Goal: Transaction & Acquisition: Purchase product/service

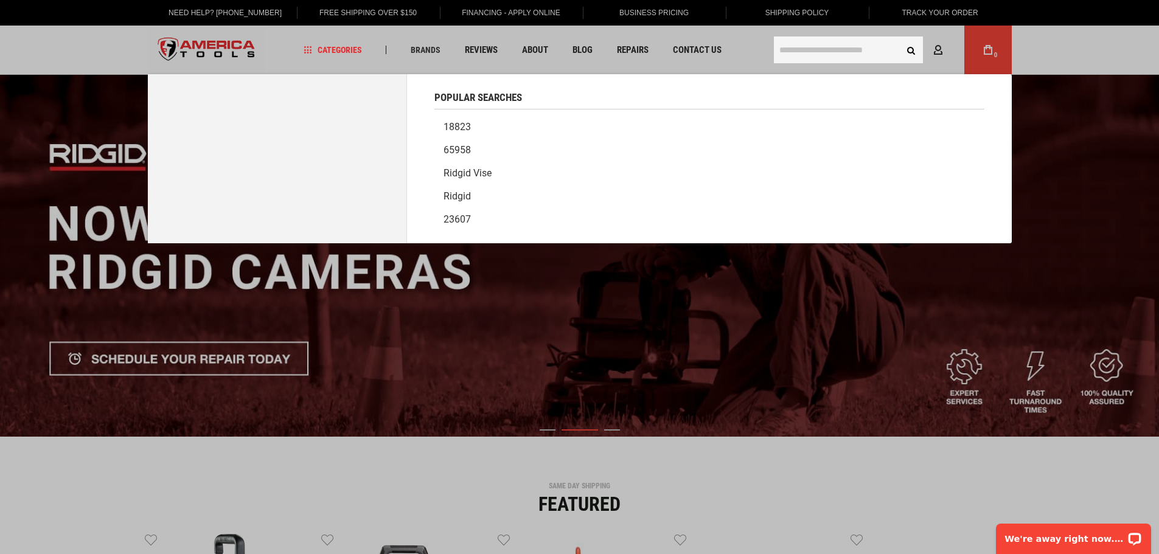
click at [815, 59] on input "text" at bounding box center [848, 49] width 149 height 27
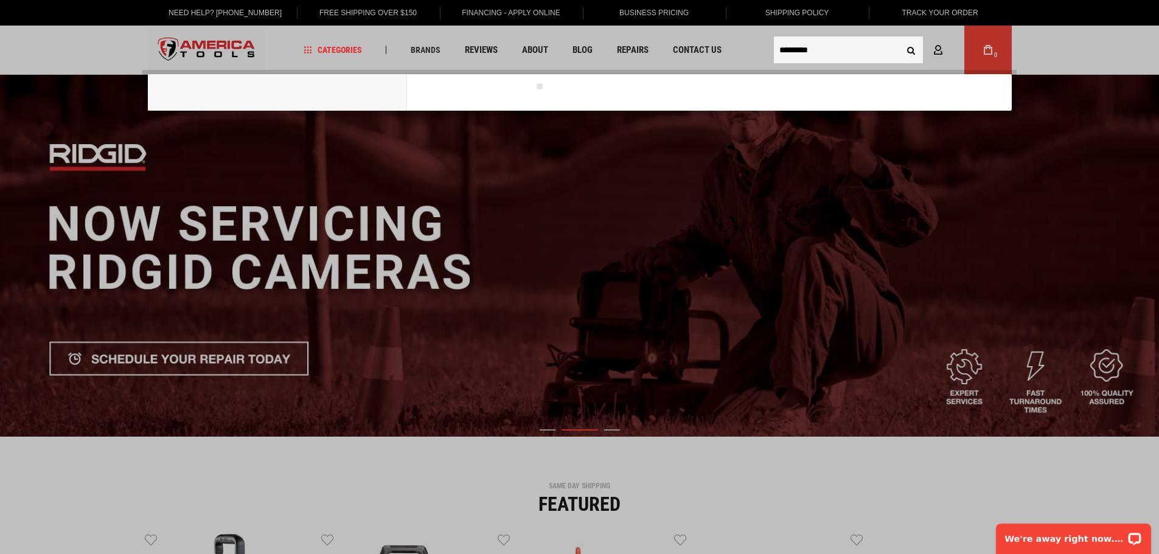
type input "*********"
click at [900, 38] on button "Search" at bounding box center [911, 49] width 23 height 23
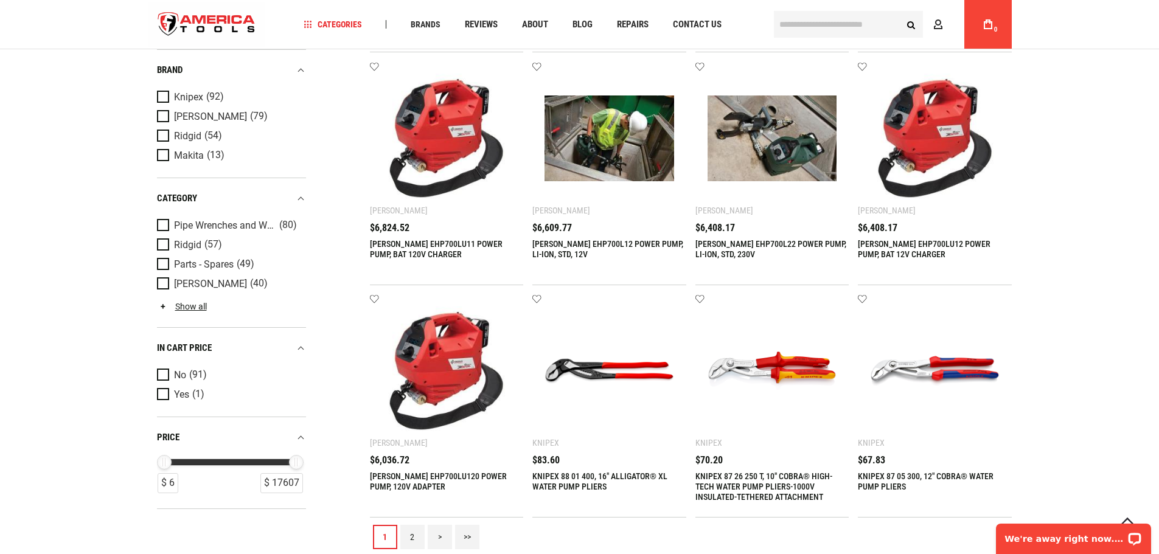
scroll to position [1216, 0]
click at [177, 133] on span "Ridgid" at bounding box center [187, 135] width 27 height 11
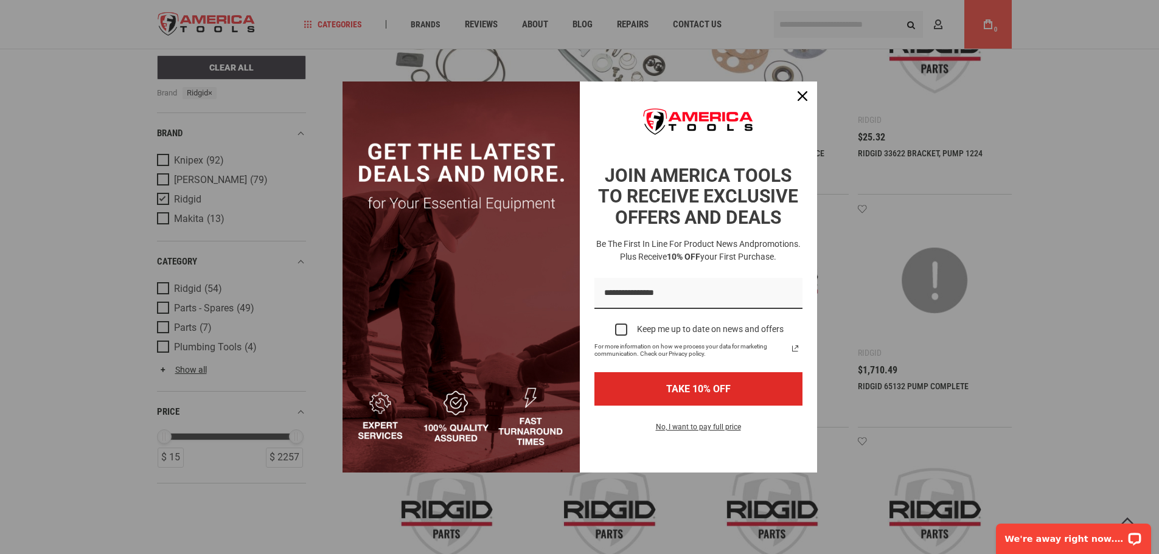
scroll to position [1095, 0]
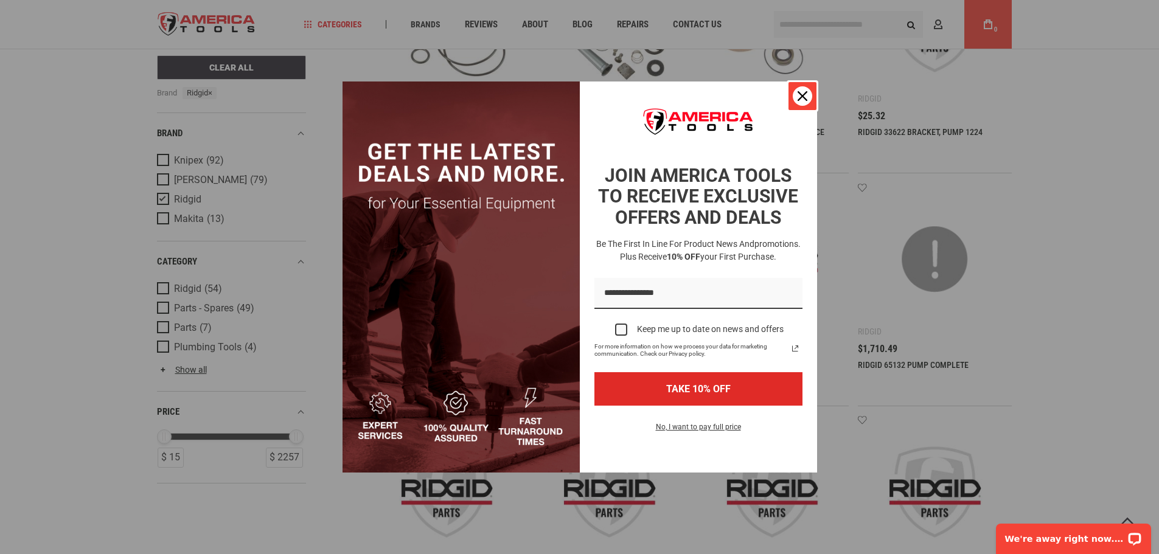
click at [796, 95] on div "Close" at bounding box center [802, 95] width 19 height 19
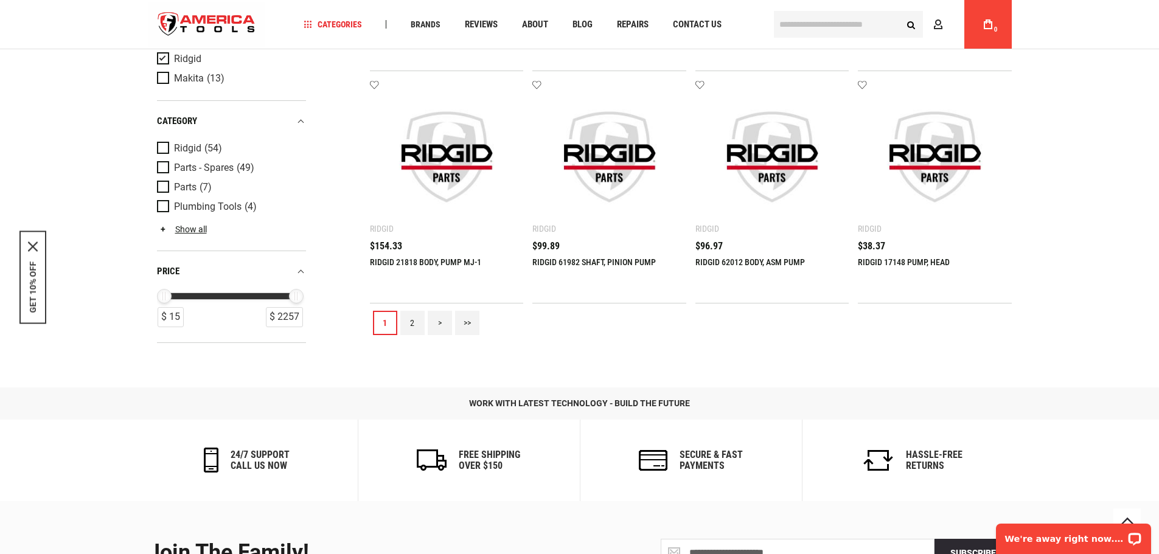
scroll to position [1581, 0]
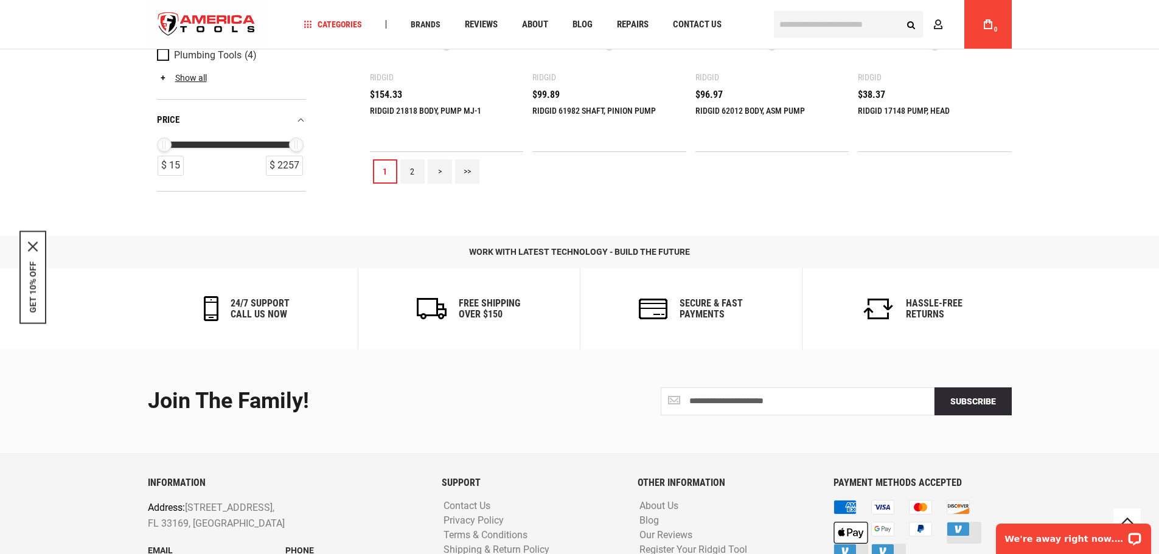
click at [411, 176] on link "2" at bounding box center [412, 171] width 24 height 24
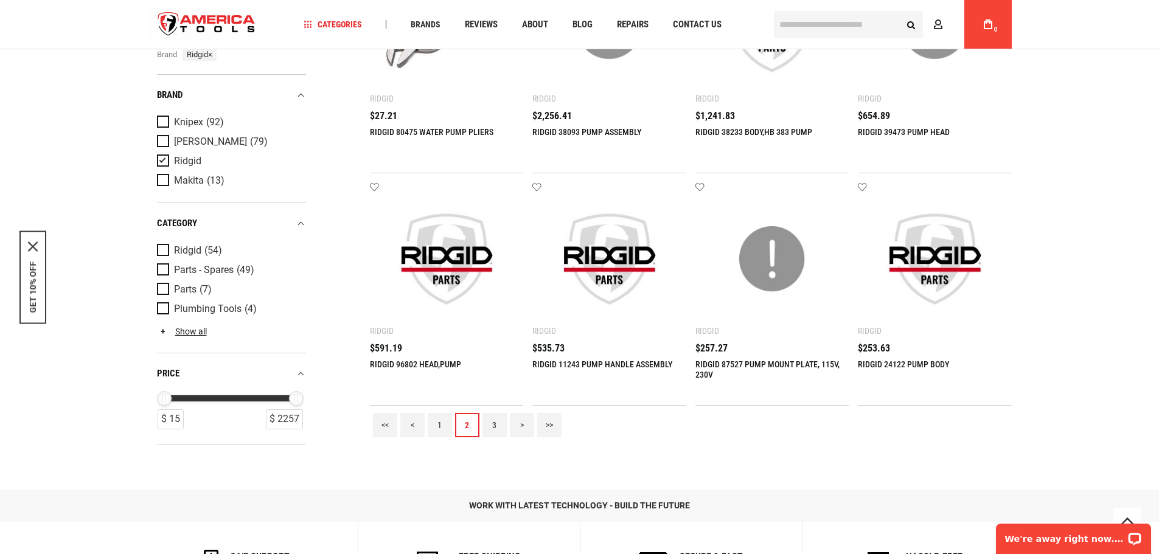
scroll to position [1338, 0]
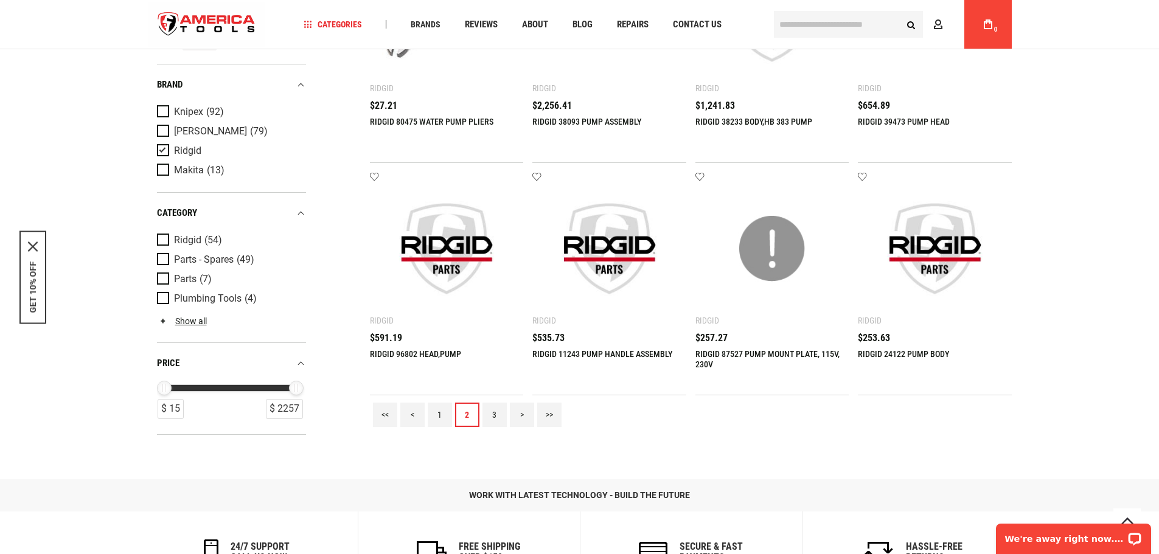
click at [496, 415] on link "3" at bounding box center [494, 415] width 24 height 24
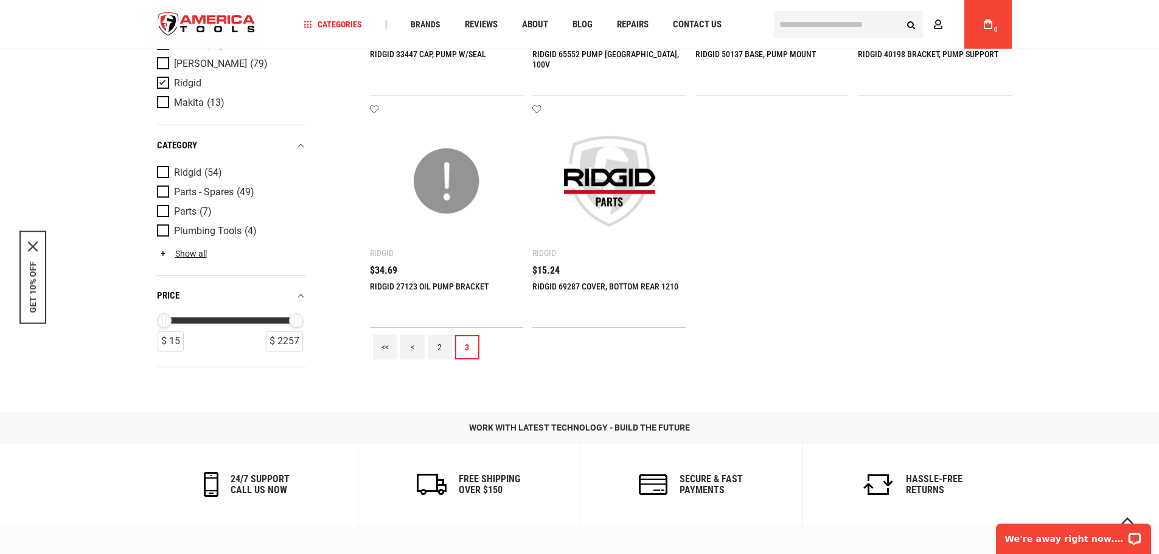
scroll to position [487, 0]
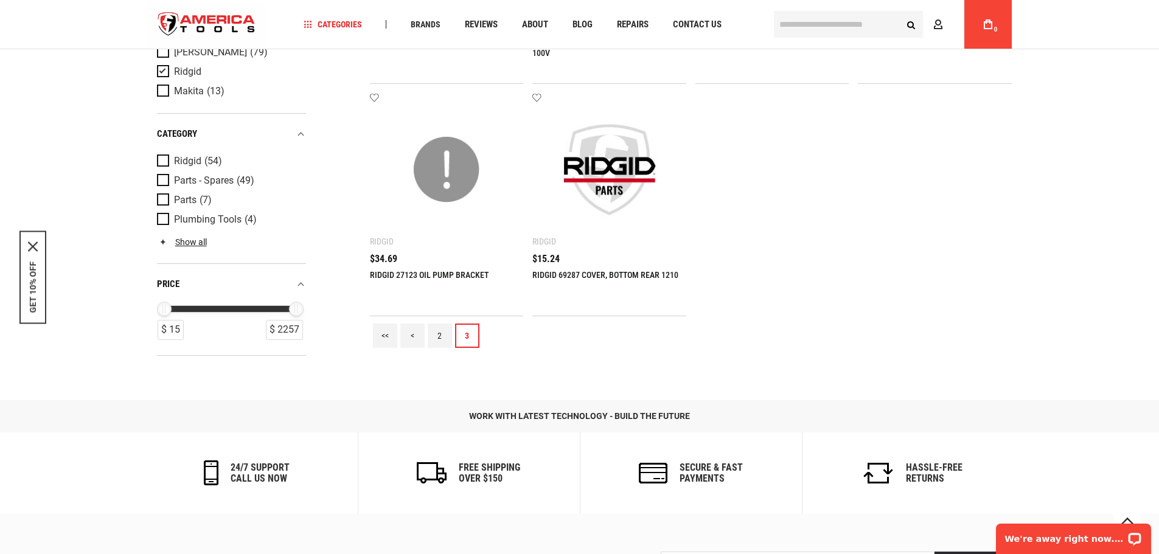
click at [438, 340] on link "2" at bounding box center [440, 336] width 24 height 24
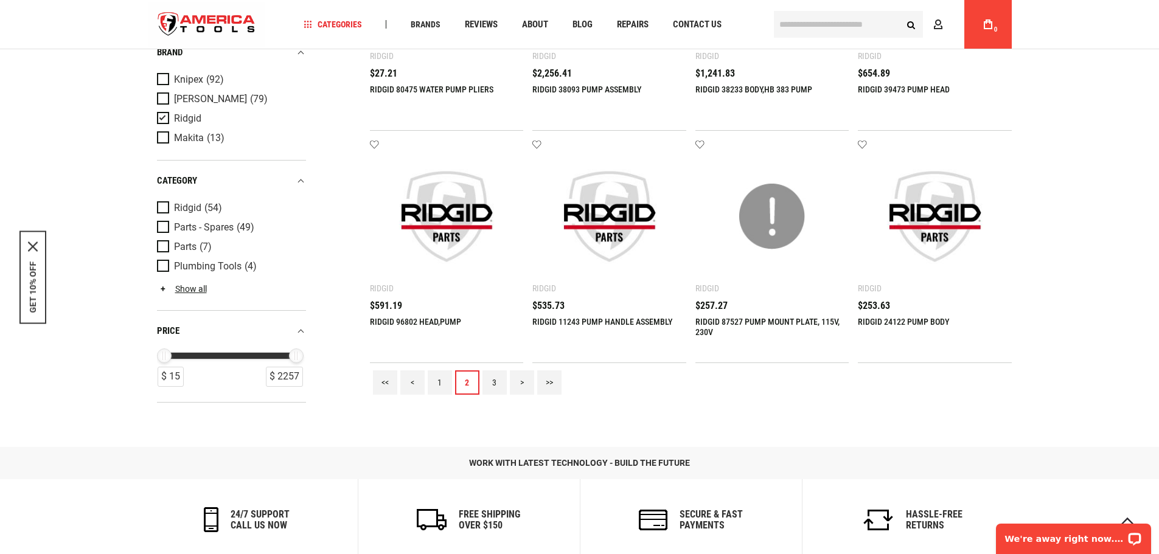
scroll to position [1399, 0]
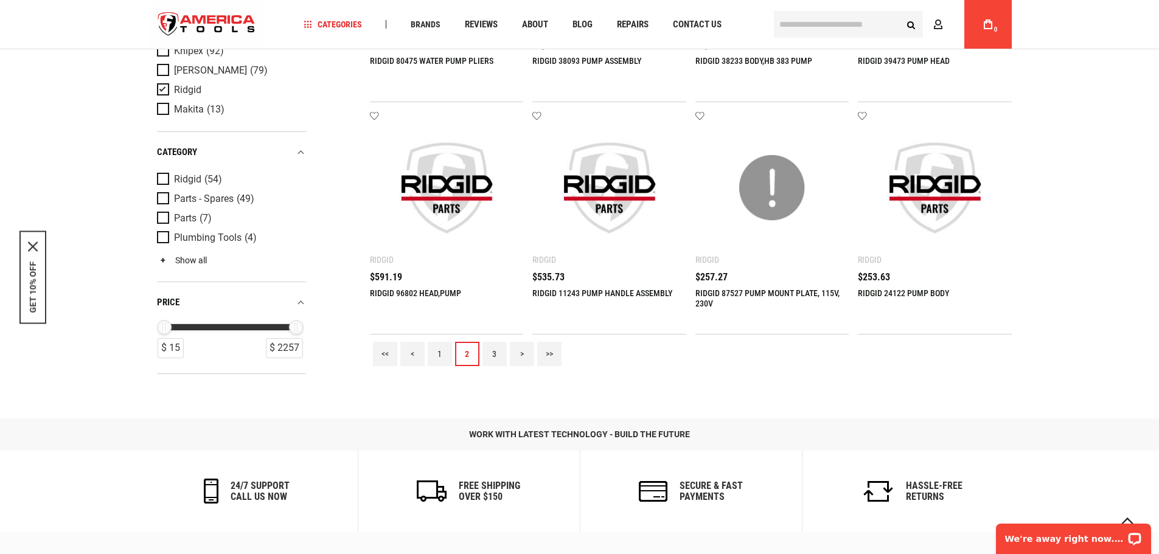
click at [184, 260] on link "Show all" at bounding box center [182, 260] width 50 height 10
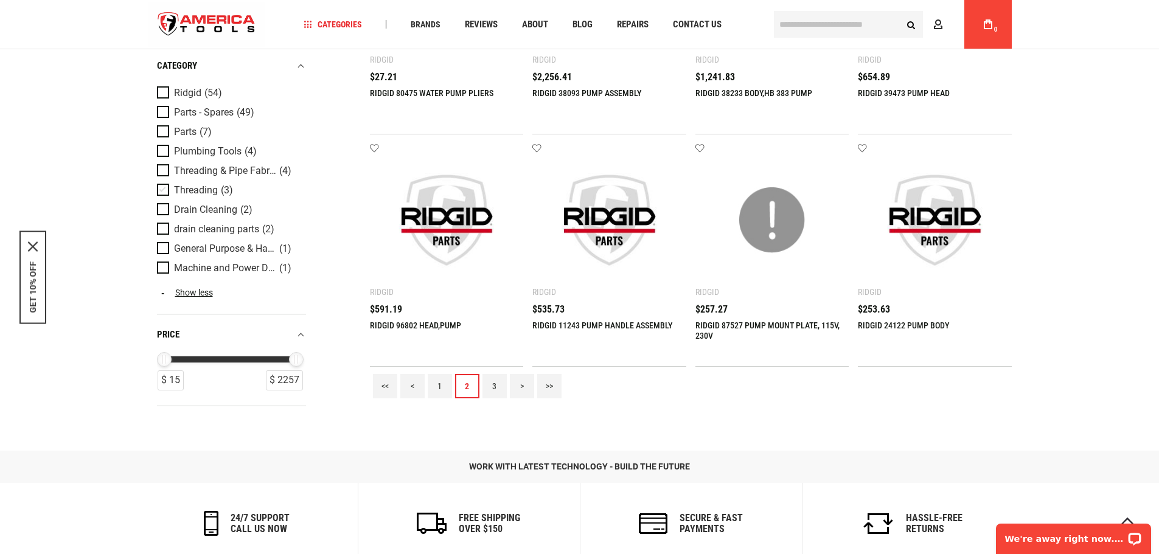
scroll to position [1338, 0]
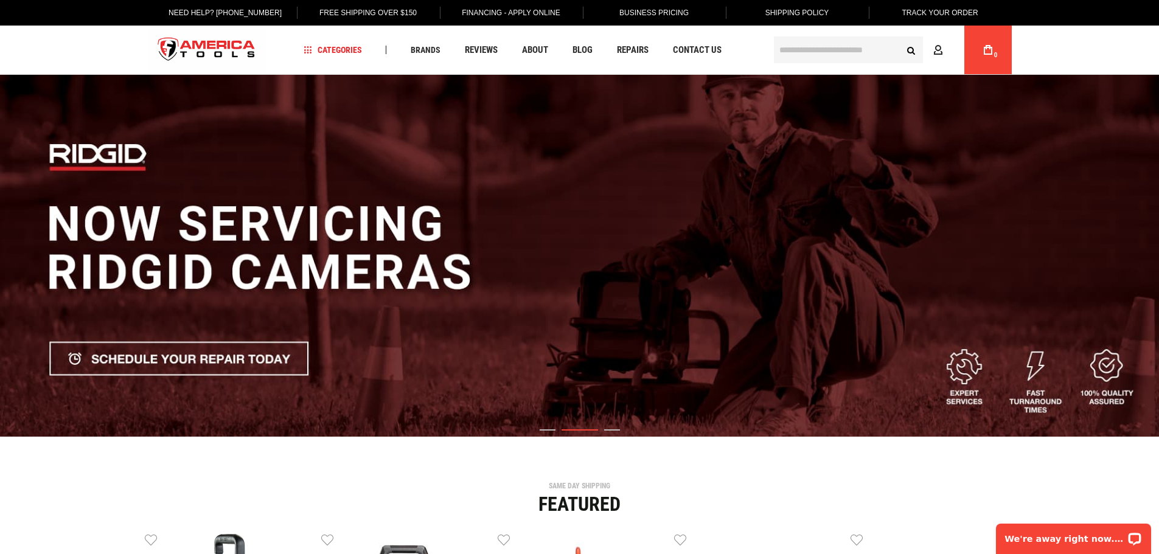
click at [806, 50] on input "text" at bounding box center [848, 49] width 149 height 27
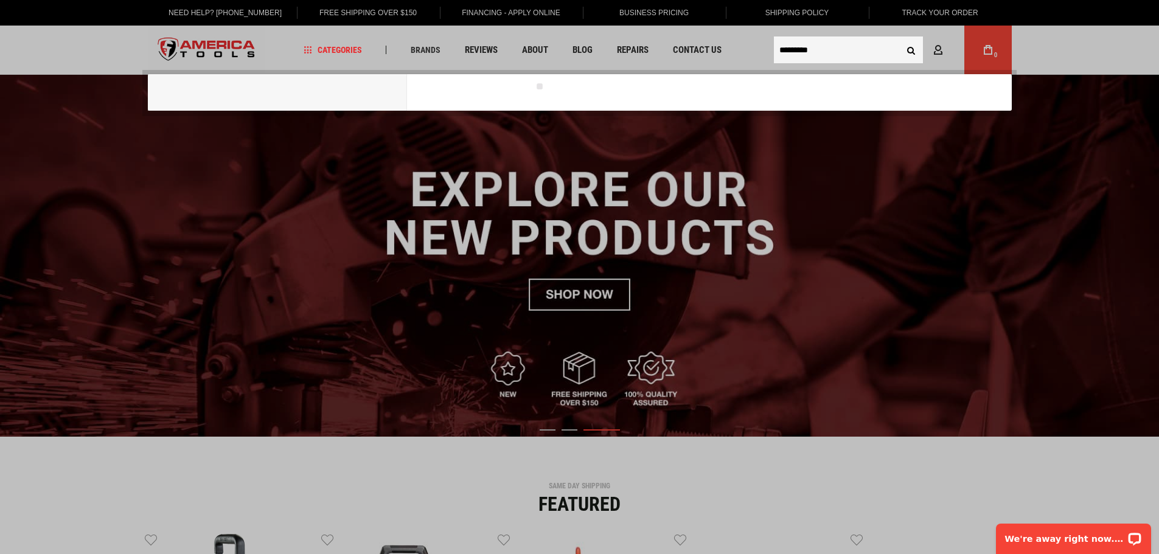
type input "*********"
click at [900, 38] on button "Search" at bounding box center [911, 49] width 23 height 23
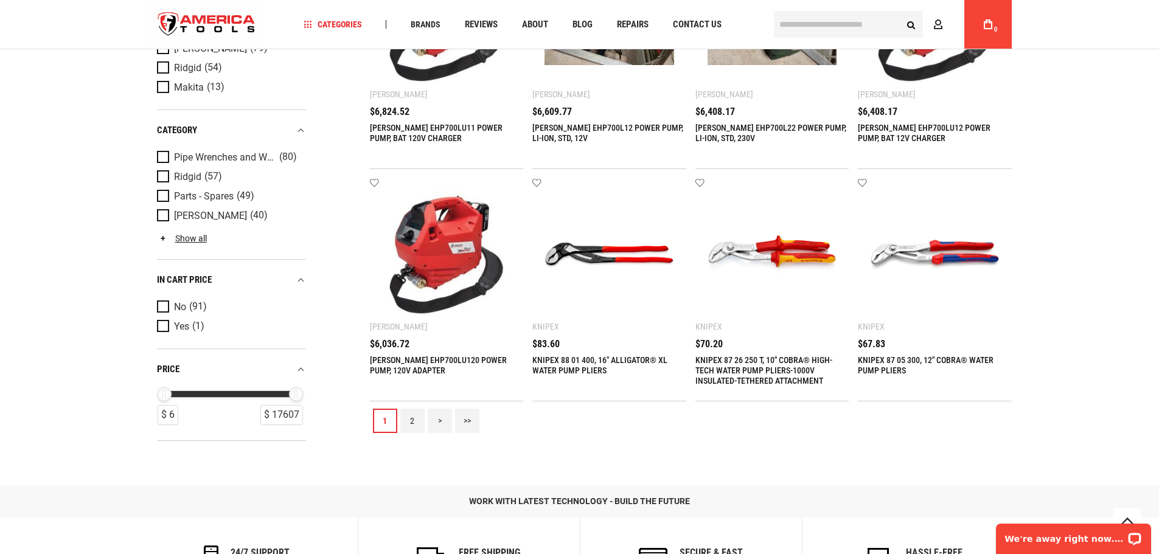
scroll to position [1460, 0]
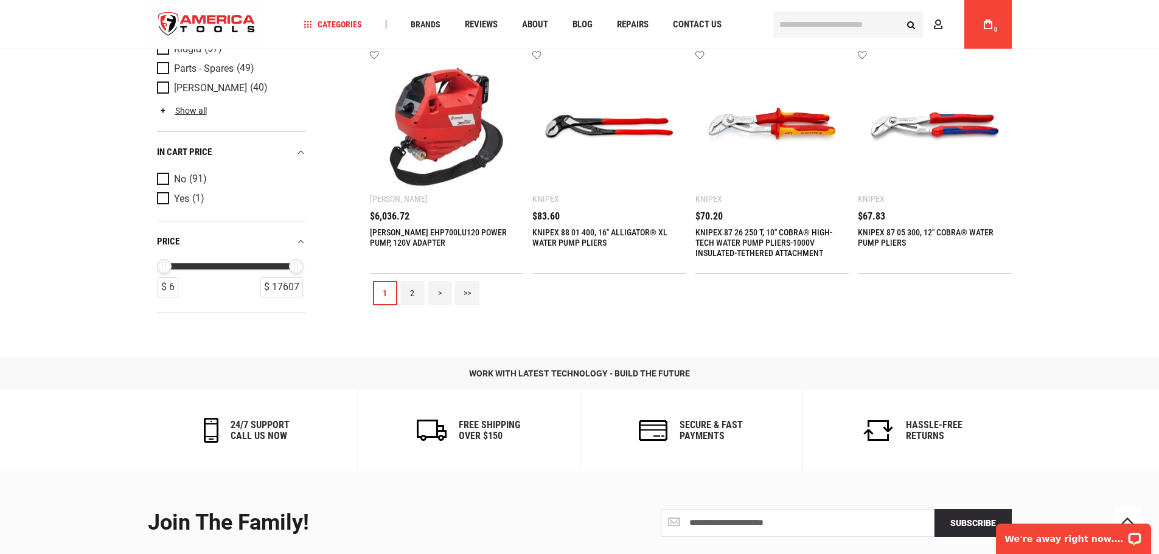
click at [415, 298] on link "2" at bounding box center [412, 293] width 24 height 24
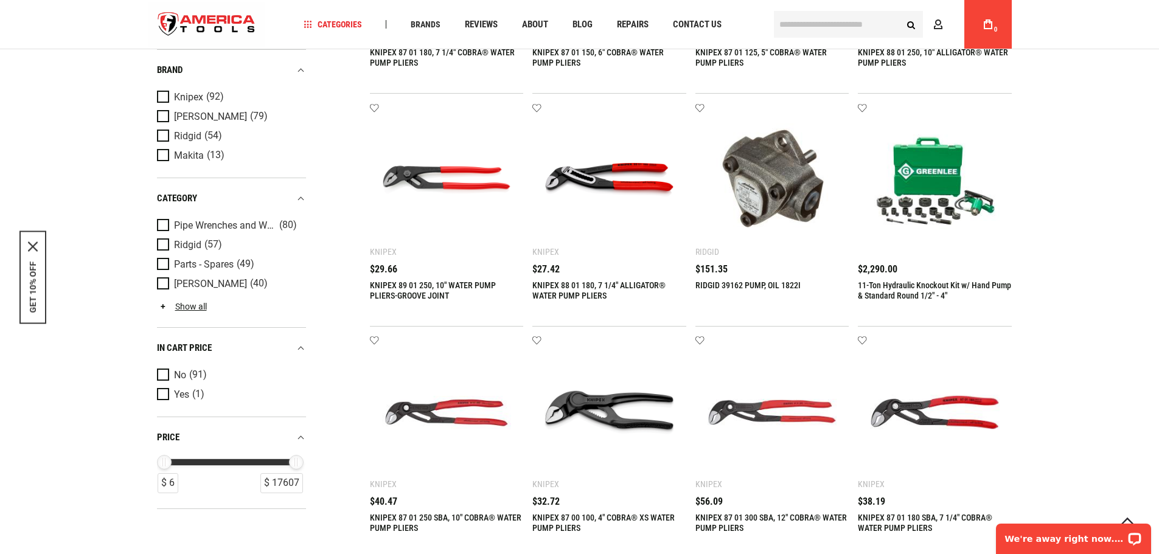
scroll to position [1338, 0]
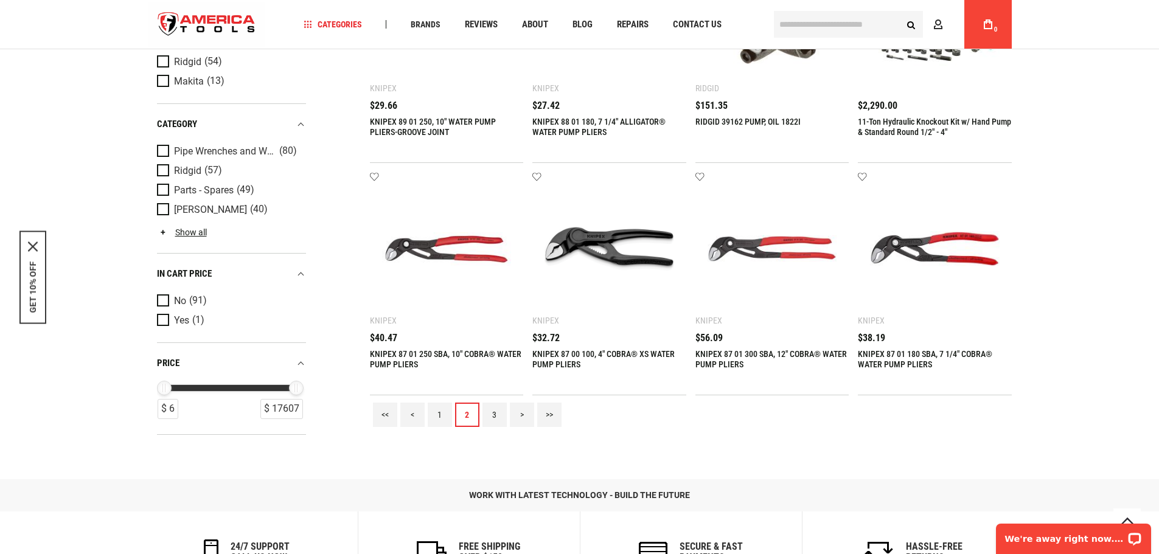
click at [497, 417] on link "3" at bounding box center [494, 415] width 24 height 24
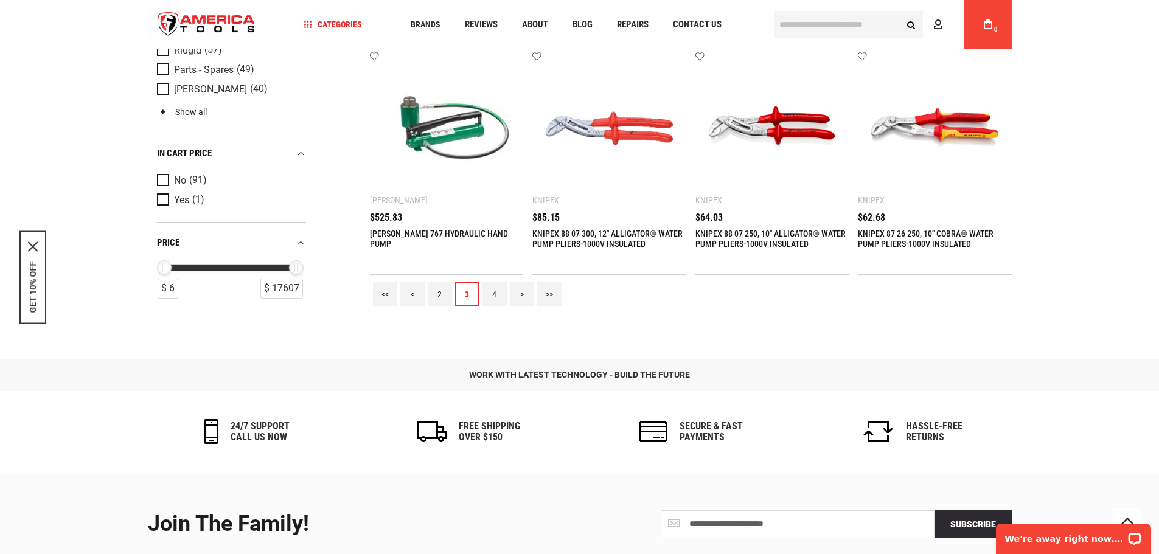
scroll to position [1460, 0]
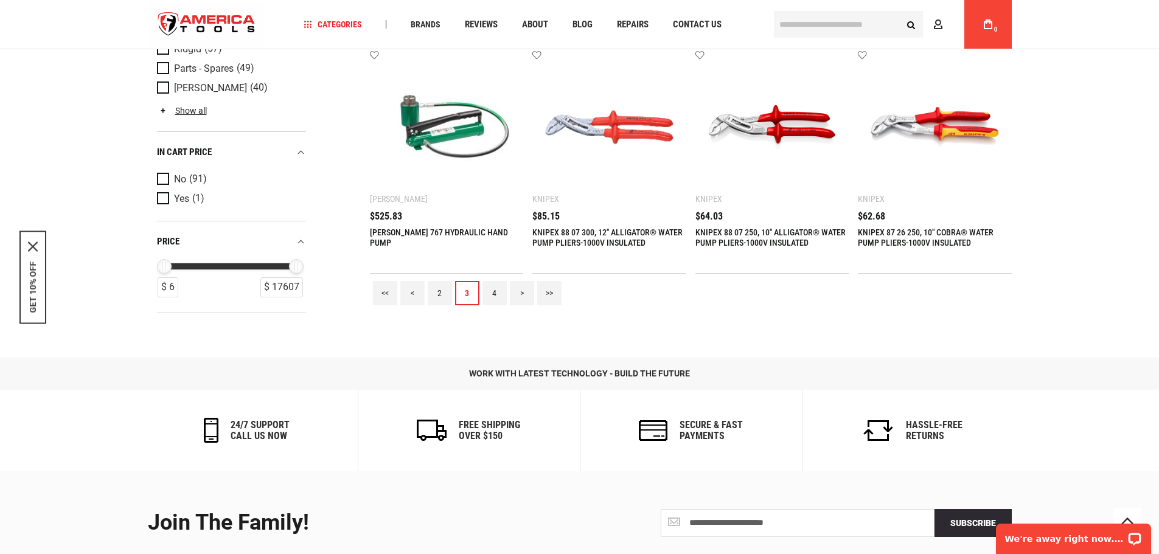
click at [493, 294] on link "4" at bounding box center [494, 293] width 24 height 24
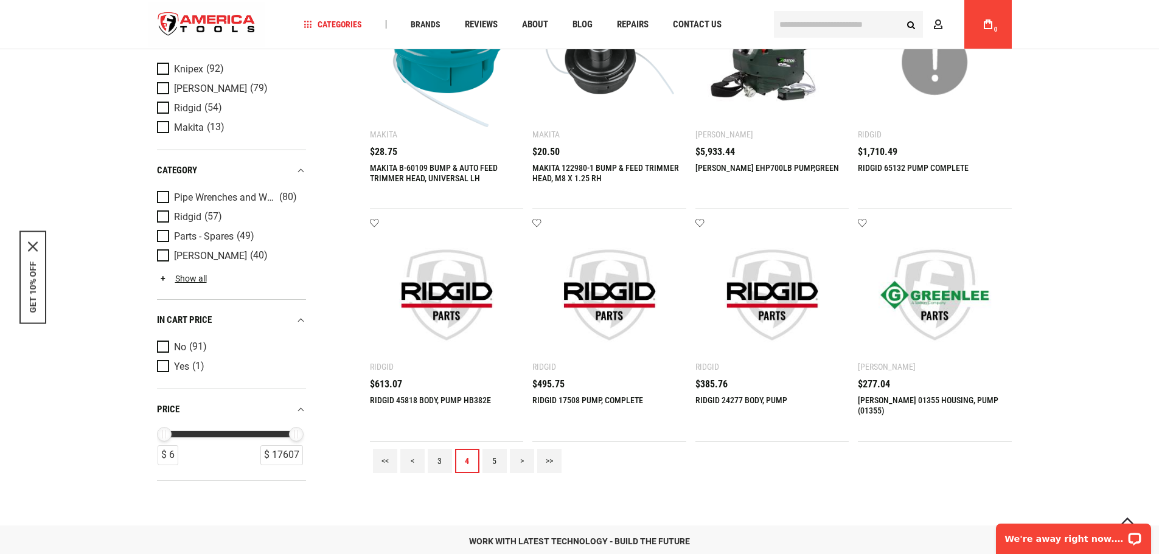
scroll to position [1399, 0]
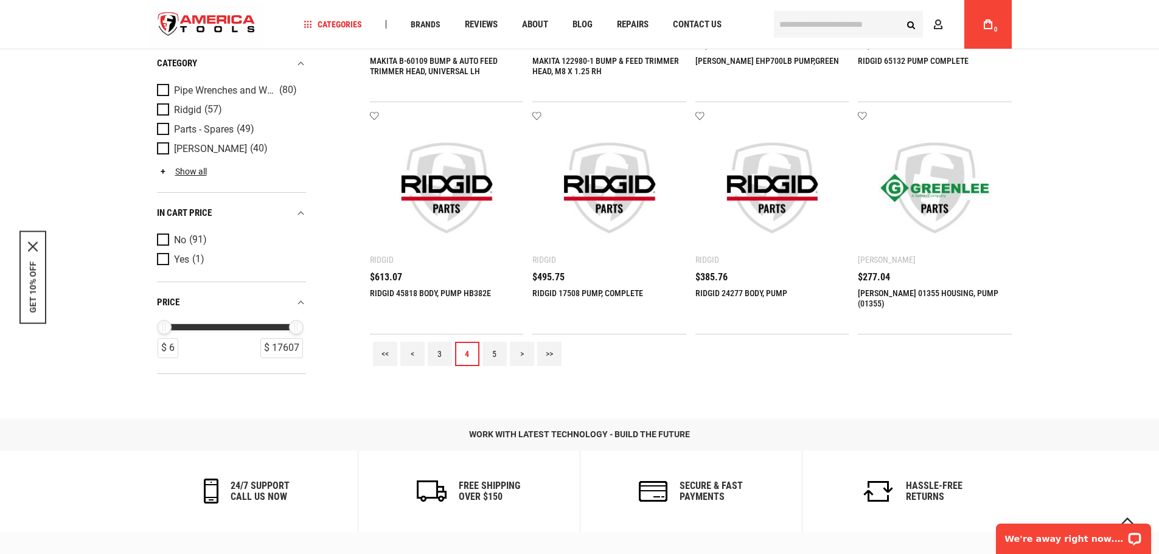
click at [504, 356] on link "5" at bounding box center [494, 354] width 24 height 24
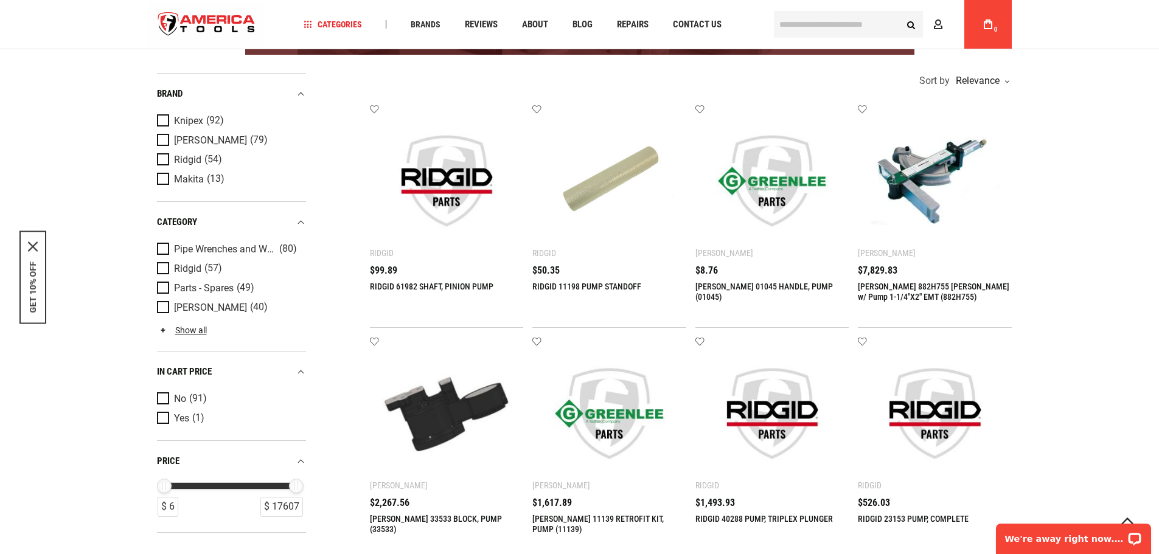
scroll to position [243, 0]
click at [186, 156] on span "Ridgid" at bounding box center [187, 159] width 27 height 11
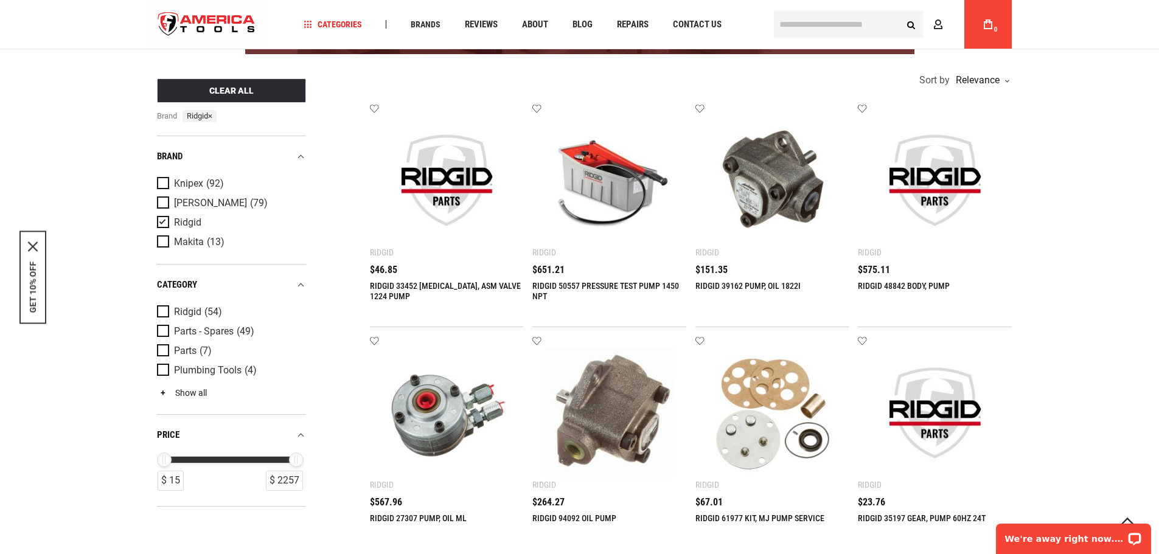
click at [189, 389] on link "Show all" at bounding box center [182, 393] width 50 height 10
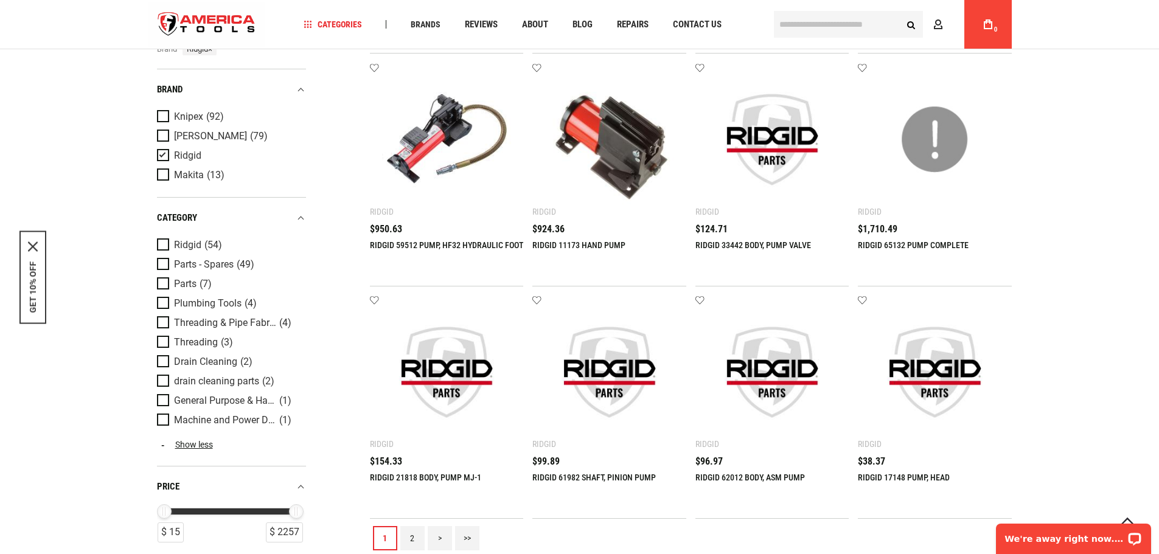
scroll to position [1216, 0]
